Goal: Task Accomplishment & Management: Complete application form

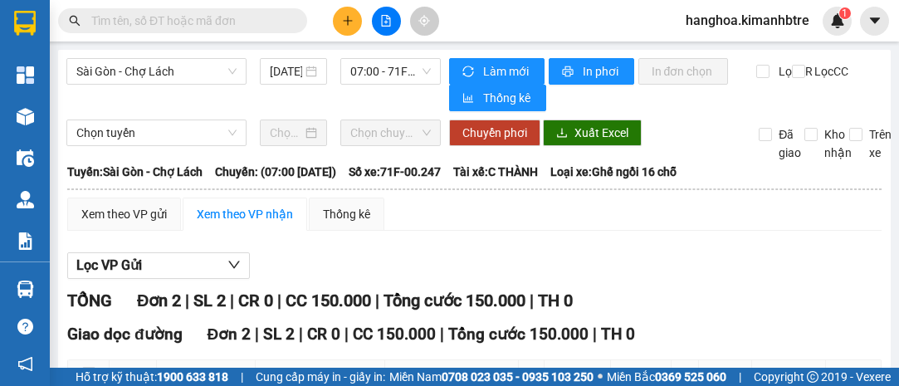
click at [349, 24] on icon "plus" at bounding box center [348, 21] width 12 height 12
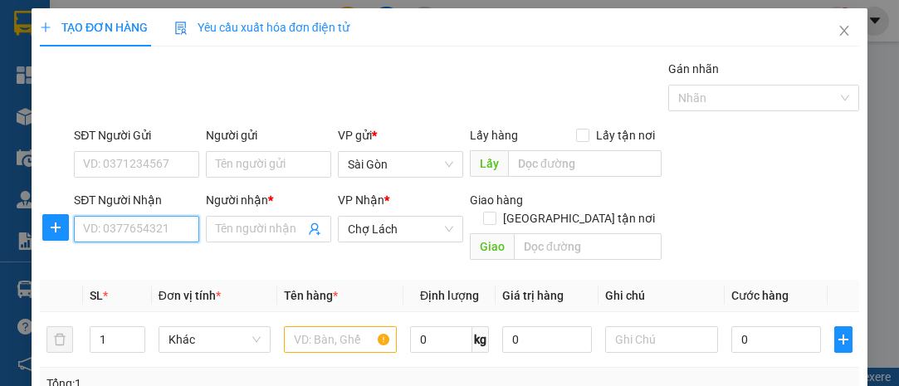
click at [110, 232] on input "SĐT Người Nhận" at bounding box center [136, 229] width 125 height 27
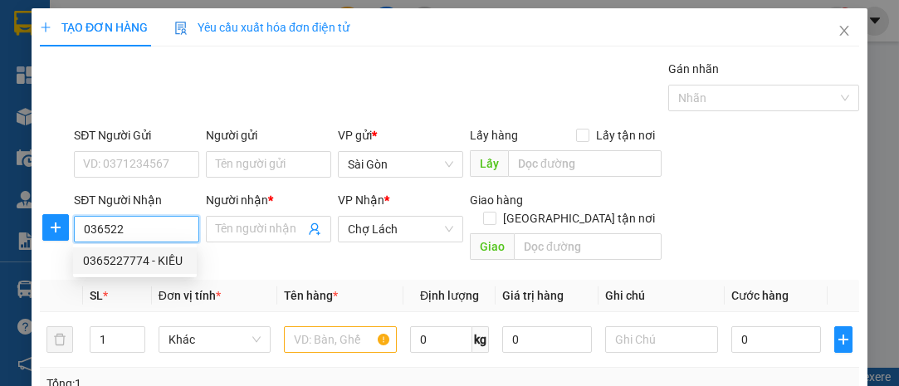
click at [156, 256] on div "0365227774 - KIỀU" at bounding box center [135, 260] width 104 height 18
type input "0365227774"
type input "KIỀU"
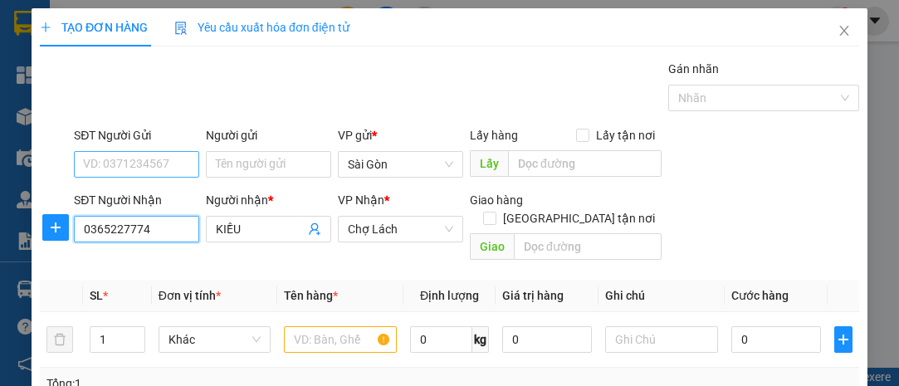
type input "0365227774"
click at [149, 159] on input "SĐT Người Gửi" at bounding box center [136, 164] width 125 height 27
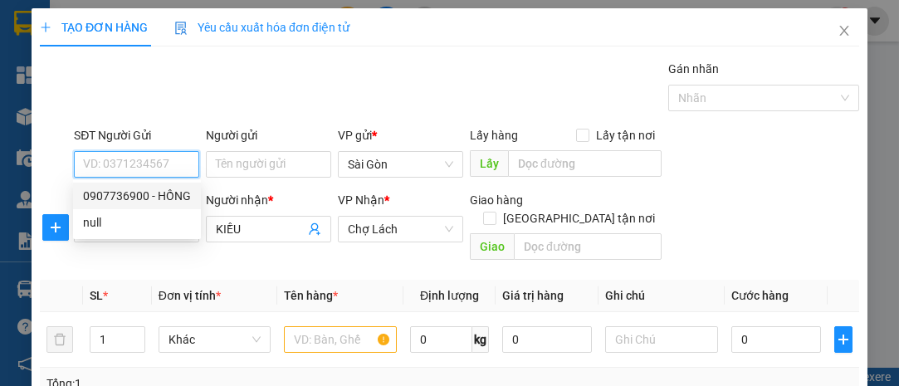
click at [143, 155] on input "SĐT Người Gửi" at bounding box center [136, 164] width 125 height 27
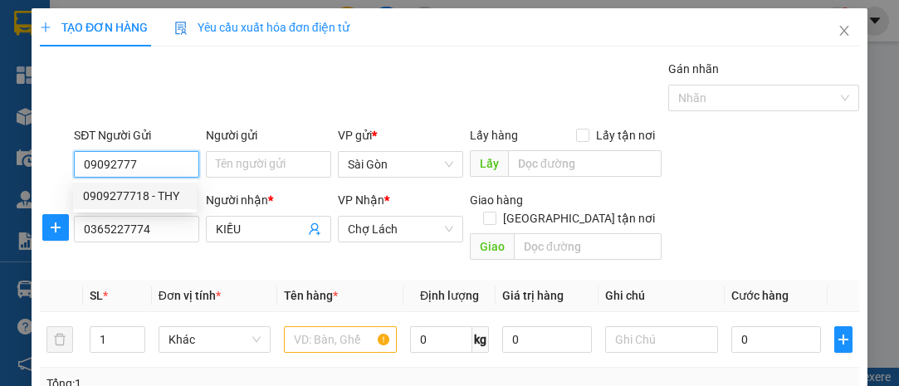
click at [145, 198] on div "0909277718 - THY" at bounding box center [135, 196] width 104 height 18
type input "0909277718"
type input "THY"
type input "0909277718"
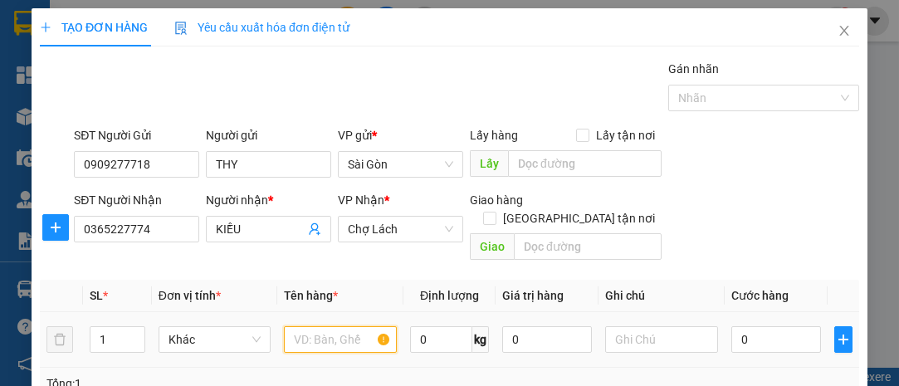
click at [305, 328] on input "text" at bounding box center [340, 339] width 113 height 27
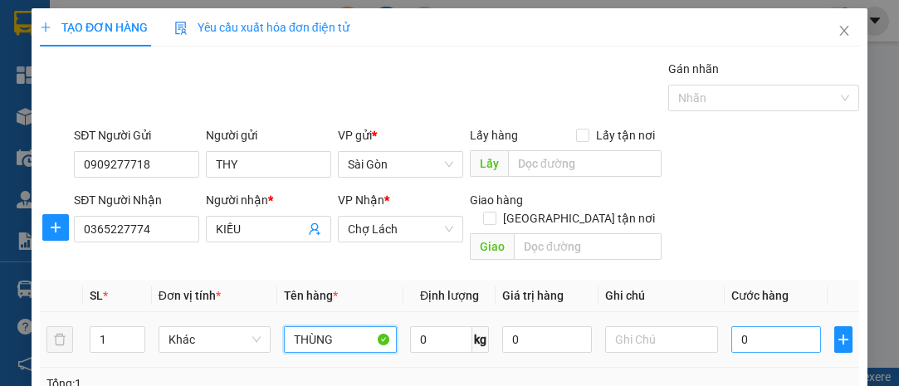
type input "THÙNG"
click at [734, 326] on input "0" at bounding box center [776, 339] width 90 height 27
type input "003"
type input "3"
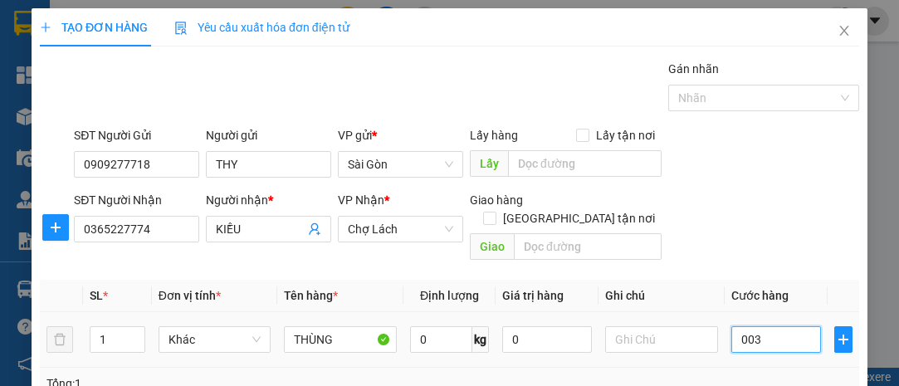
type input "0.030"
type input "30"
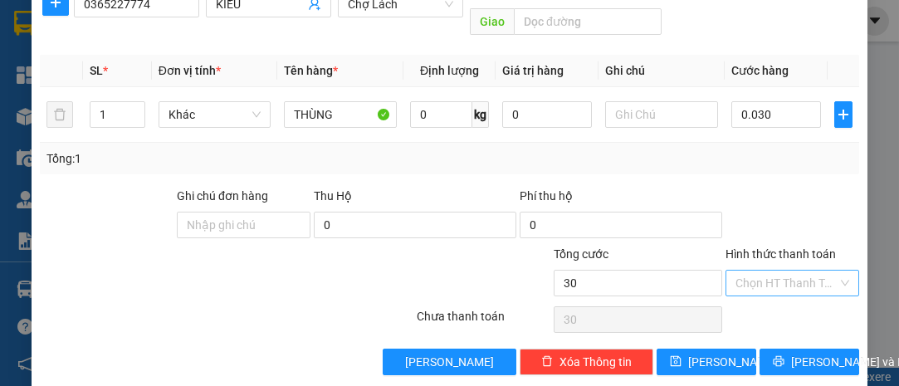
click at [758, 271] on input "Hình thức thanh toán" at bounding box center [786, 283] width 102 height 25
type input "30.000"
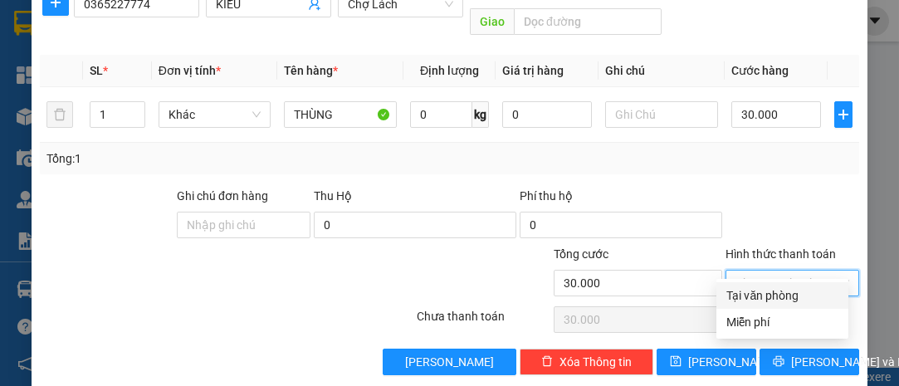
click at [751, 291] on div "Tại văn phòng" at bounding box center [782, 295] width 112 height 18
type input "0"
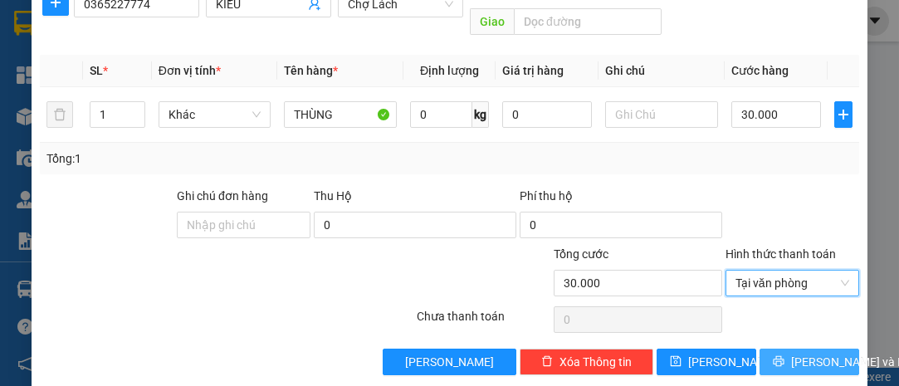
click at [808, 353] on span "[PERSON_NAME] và In" at bounding box center [849, 362] width 116 height 18
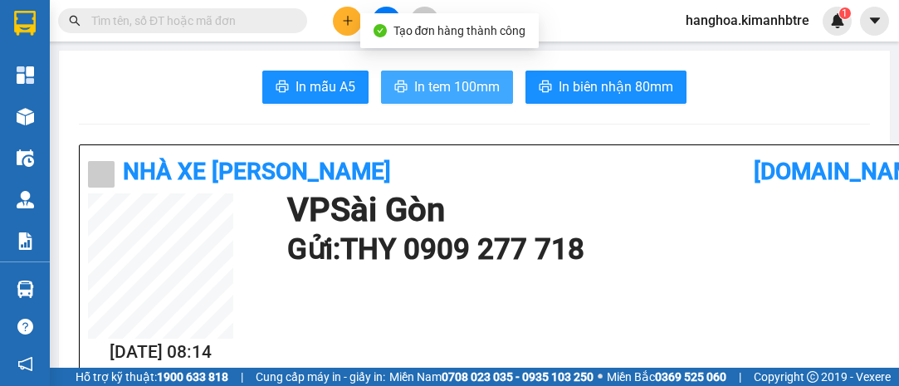
click at [464, 86] on span "In tem 100mm" at bounding box center [456, 86] width 85 height 21
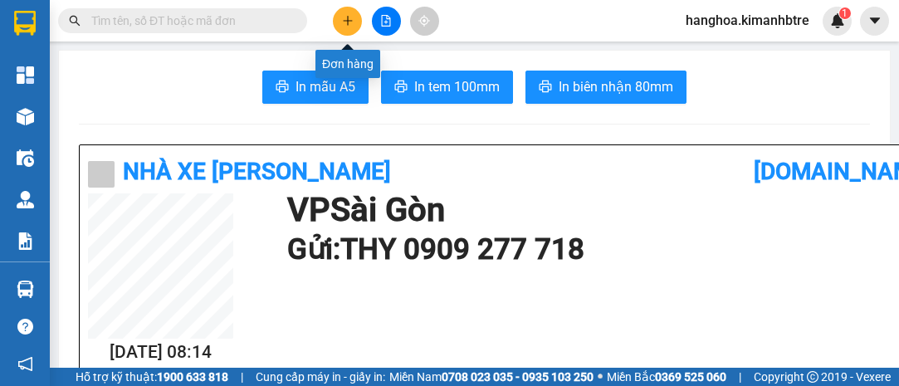
click at [352, 19] on icon "plus" at bounding box center [348, 21] width 12 height 12
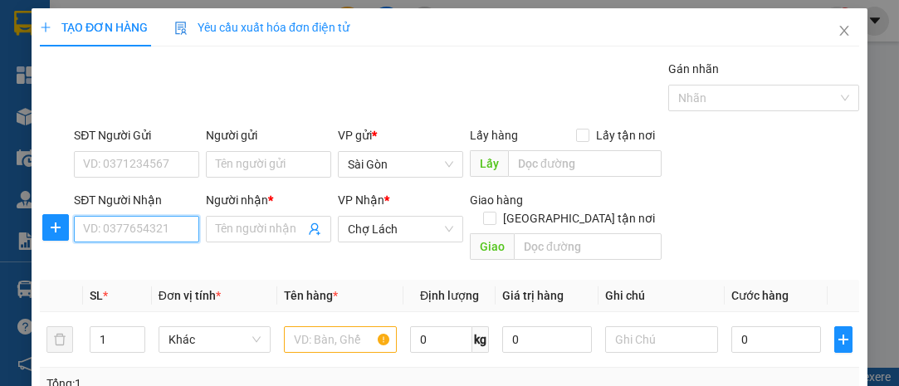
click at [133, 236] on input "SĐT Người Nhận" at bounding box center [136, 229] width 125 height 27
type input "0343987190"
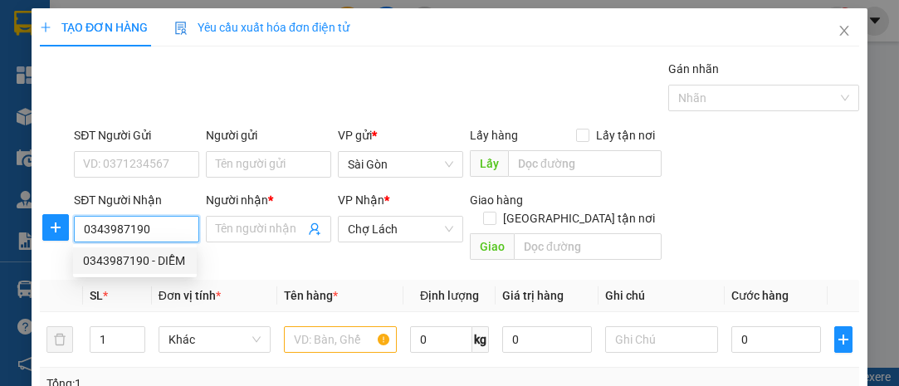
click at [144, 252] on div "0343987190 - DIỄM" at bounding box center [135, 260] width 104 height 18
type input "DIỄM"
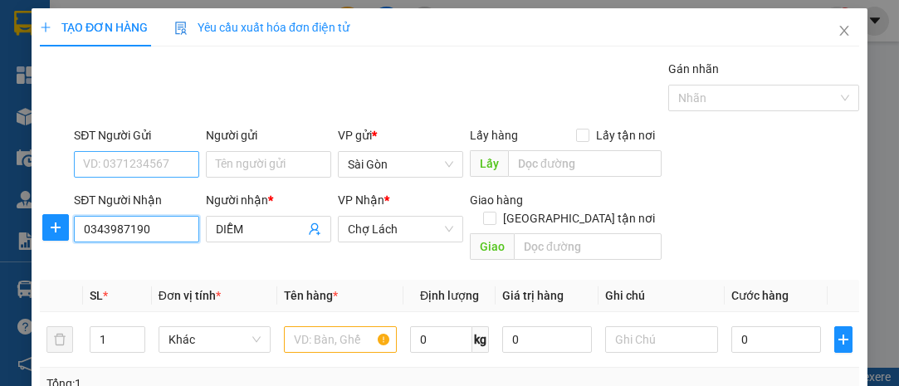
type input "0343987190"
click at [149, 162] on input "SĐT Người Gửi" at bounding box center [136, 164] width 125 height 27
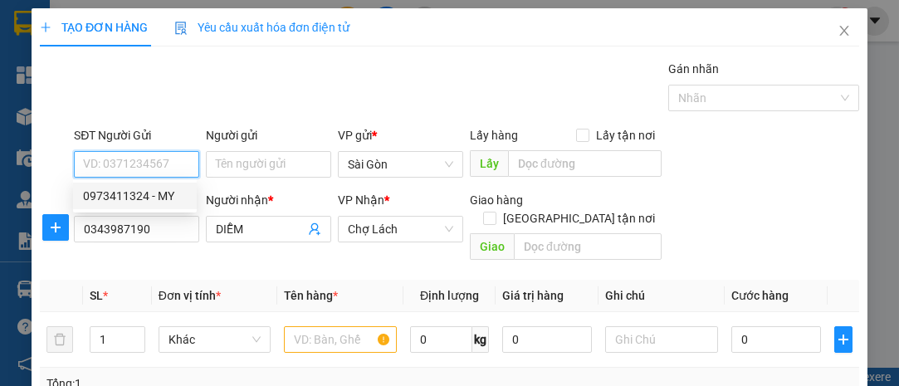
click at [157, 188] on div "0973411324 - MY" at bounding box center [135, 196] width 104 height 18
type input "0973411324"
type input "MY"
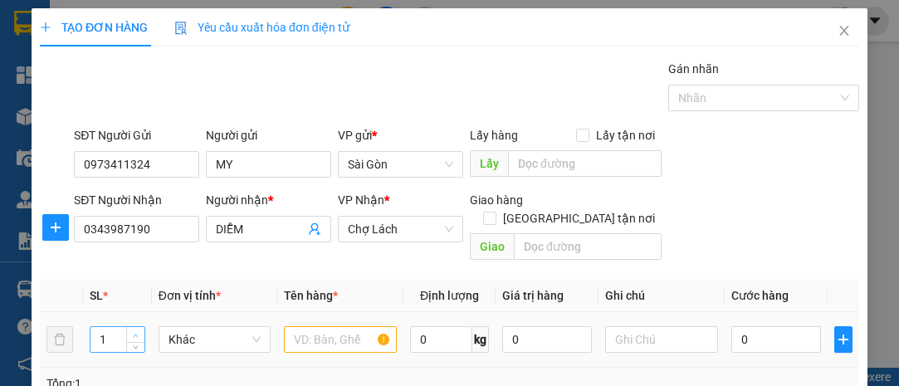
type input "2"
click at [133, 327] on span "Increase Value" at bounding box center [135, 334] width 18 height 15
click at [305, 326] on input "text" at bounding box center [340, 339] width 113 height 27
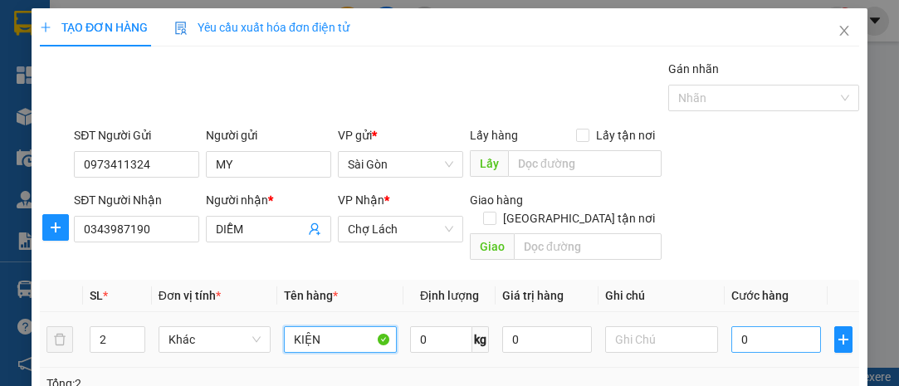
type input "KIỆN"
click at [743, 326] on input "0" at bounding box center [776, 339] width 90 height 27
type input "005"
type input "5"
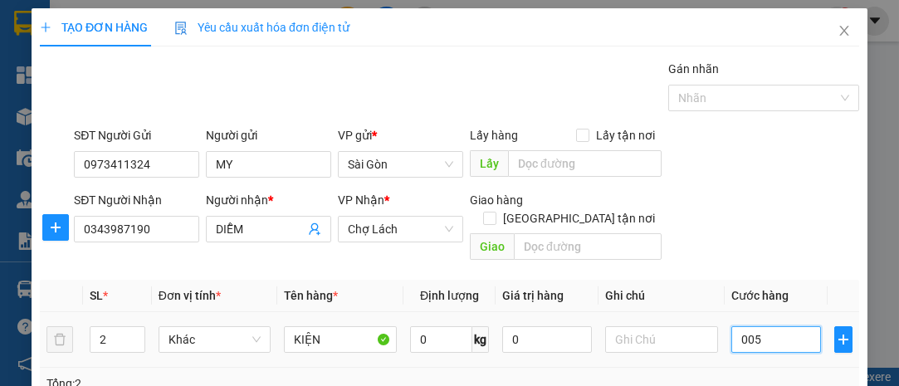
type input "0.050"
type input "50"
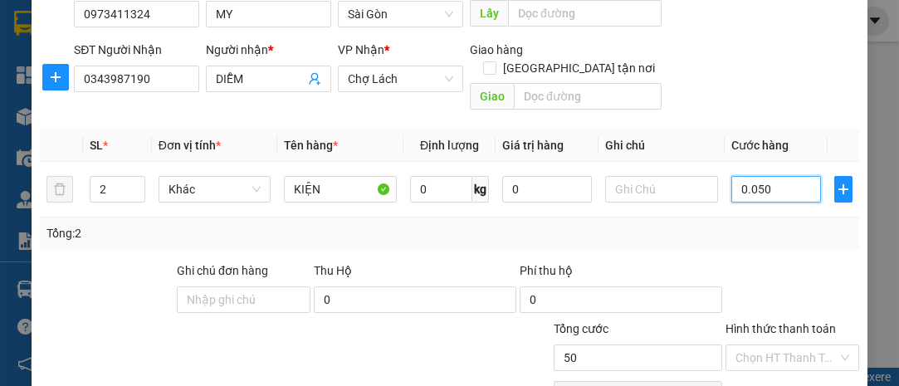
scroll to position [151, 0]
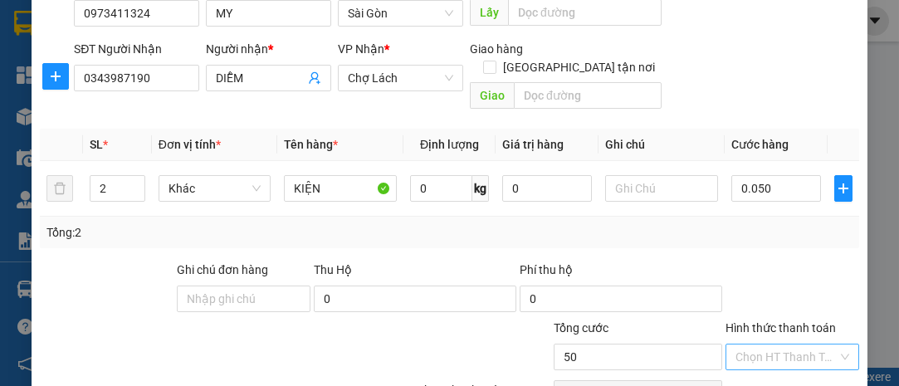
type input "50.000"
click at [747, 344] on input "Hình thức thanh toán" at bounding box center [786, 356] width 102 height 25
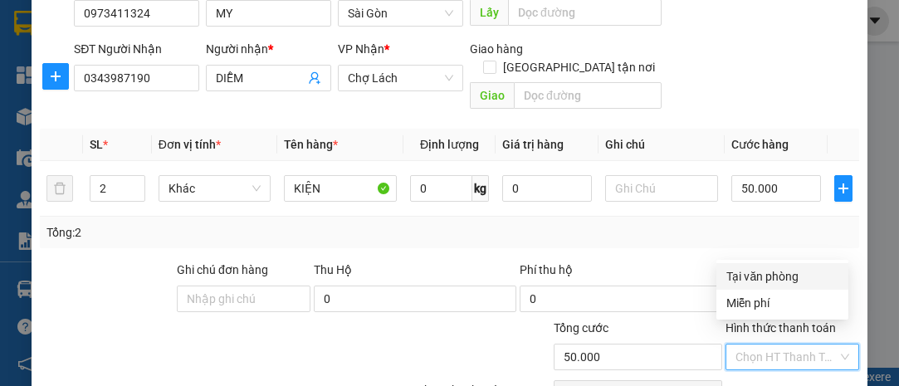
click at [751, 272] on div "Tại văn phòng" at bounding box center [782, 276] width 112 height 18
type input "0"
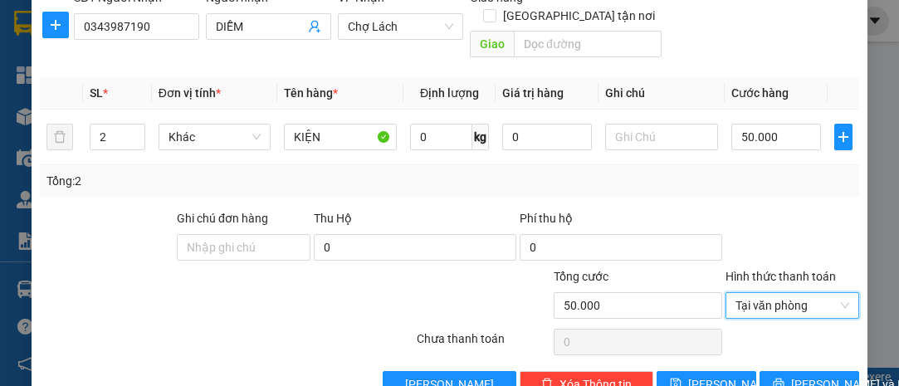
scroll to position [225, 0]
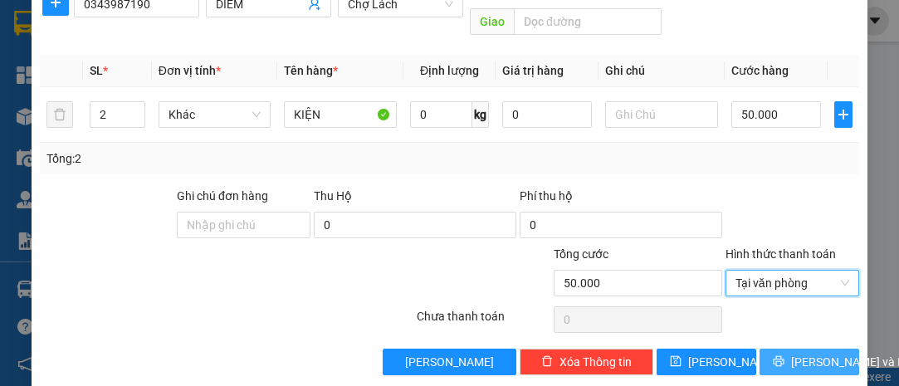
click at [791, 353] on span "[PERSON_NAME] và In" at bounding box center [849, 362] width 116 height 18
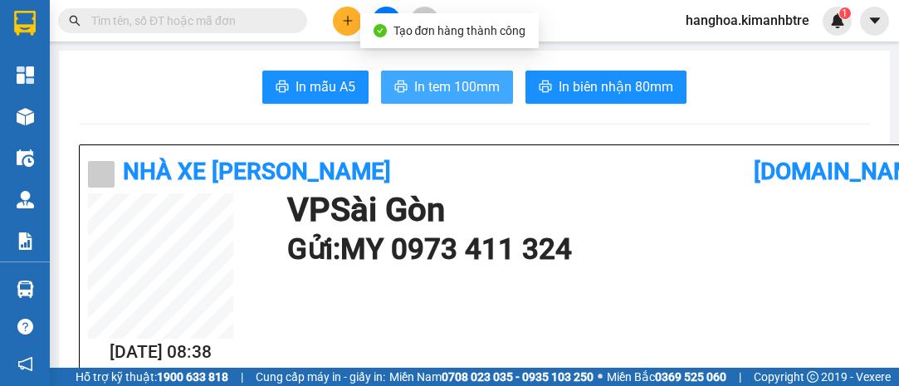
click at [438, 84] on span "In tem 100mm" at bounding box center [456, 86] width 85 height 21
